Goal: Task Accomplishment & Management: Use online tool/utility

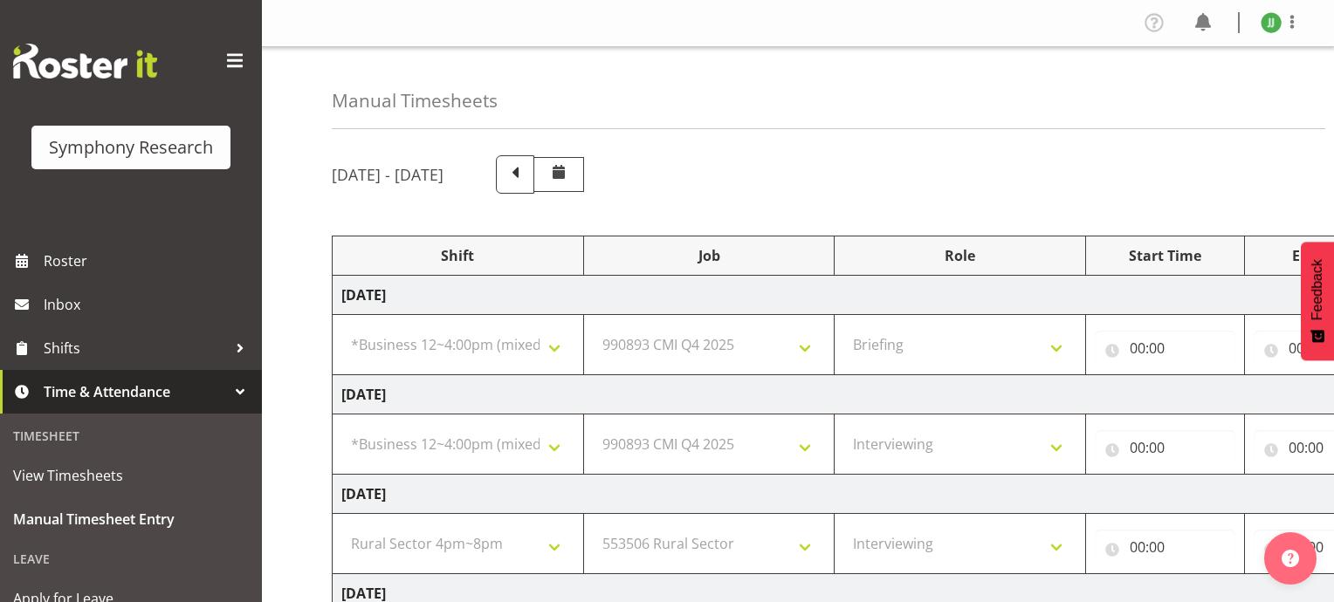
select select "81741"
select select "10575"
select select "297"
select select "81741"
select select "10575"
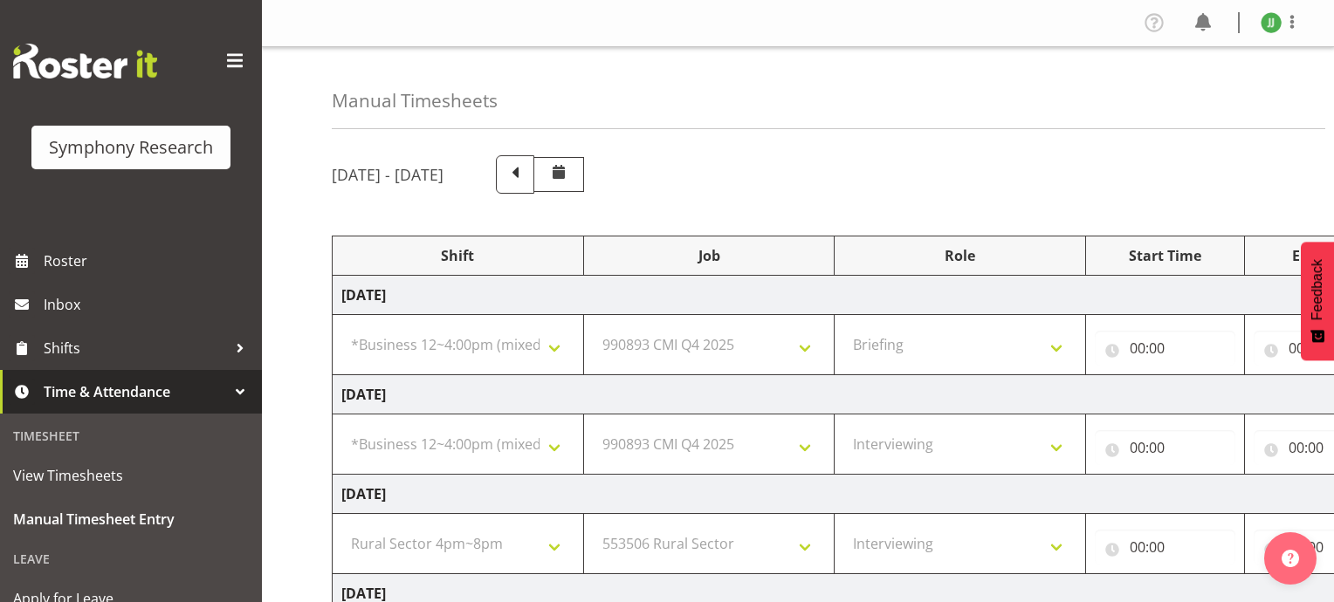
select select "47"
select select "81298"
select select "10587"
select select "47"
select select "81298"
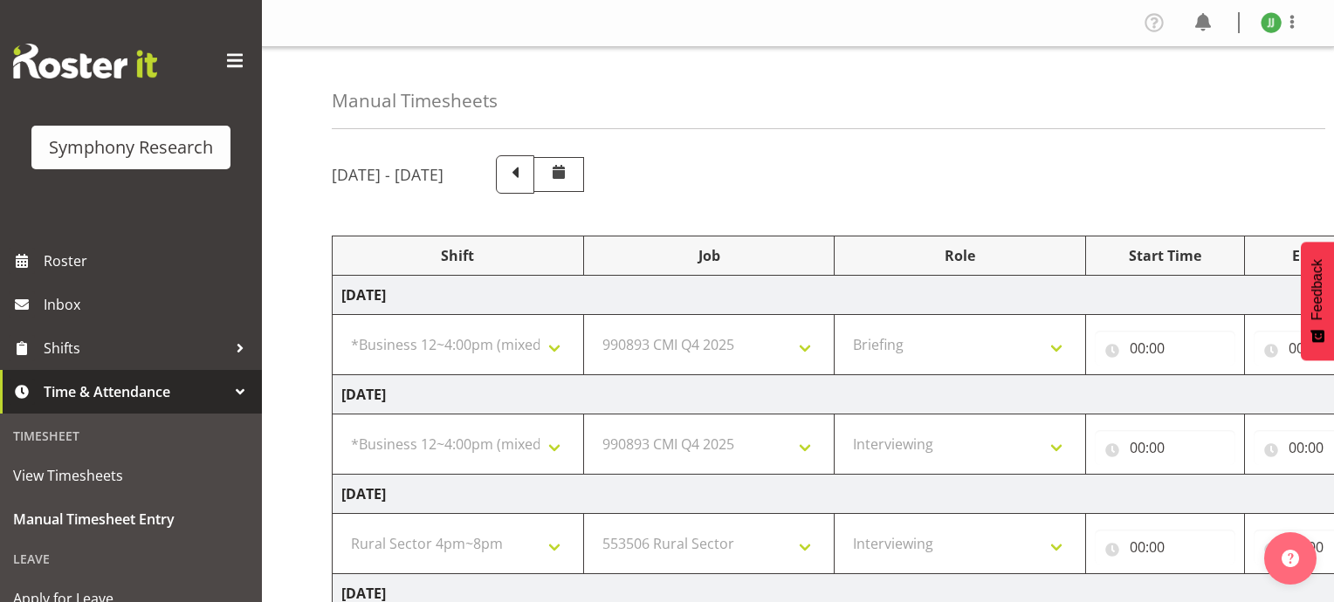
select select "10587"
select select "47"
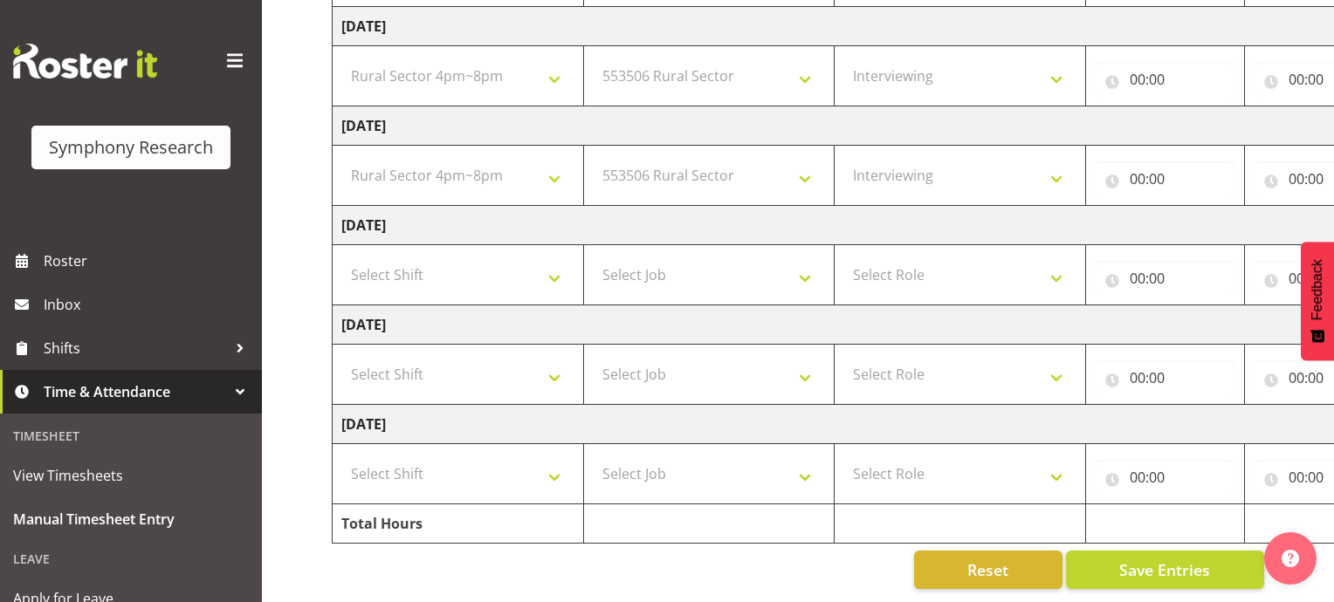
scroll to position [405, 0]
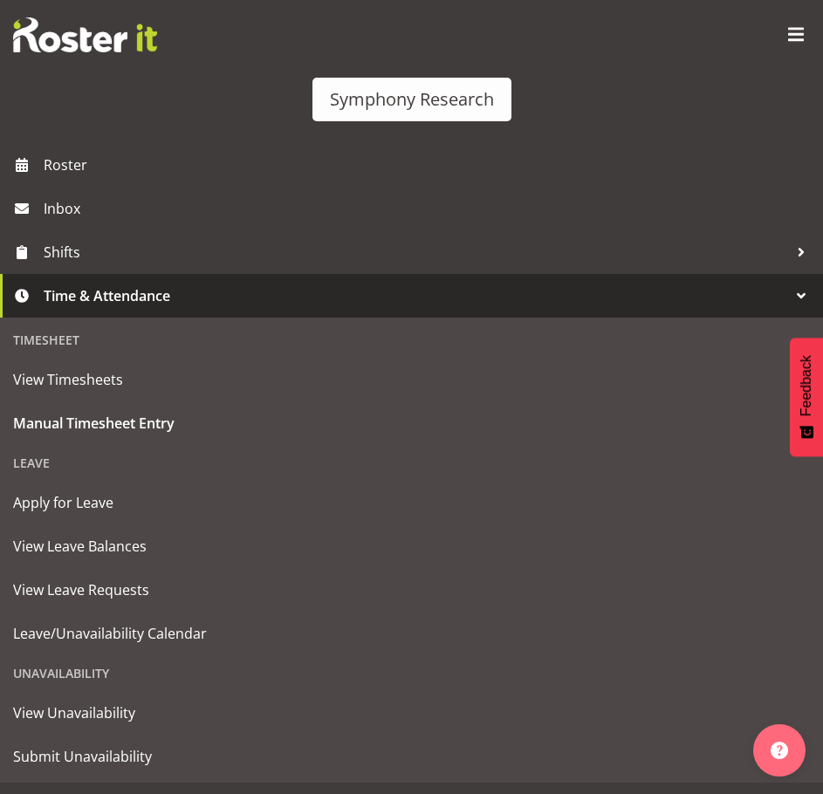
click at [782, 45] on span at bounding box center [796, 35] width 28 height 28
